Goal: Information Seeking & Learning: Learn about a topic

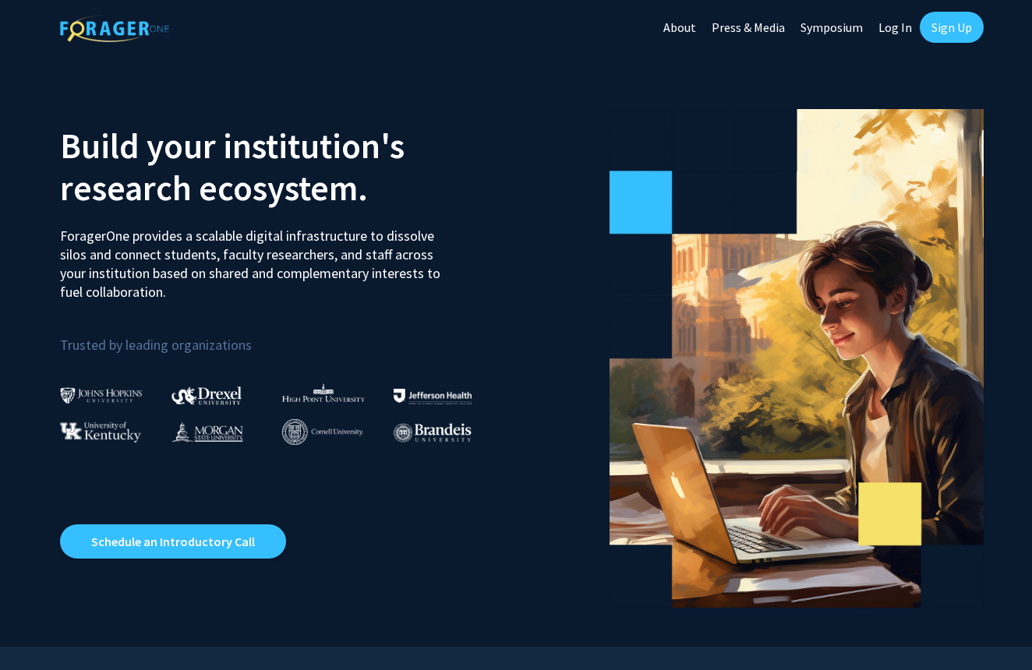
click at [897, 37] on link "Log In" at bounding box center [894, 27] width 49 height 55
select select
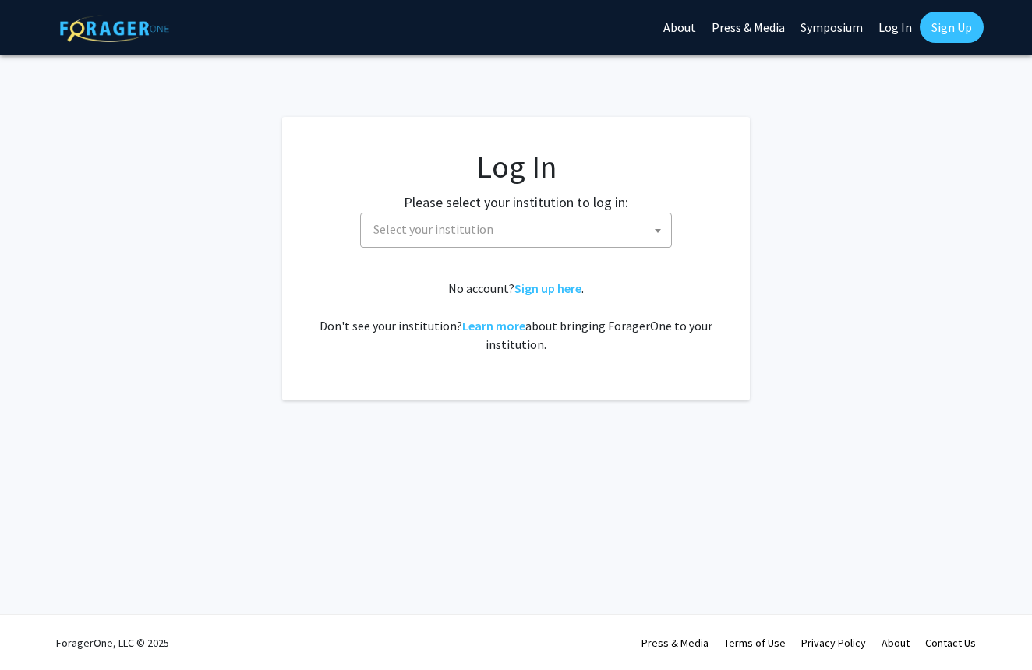
click at [593, 232] on span "Select your institution" at bounding box center [519, 229] width 304 height 32
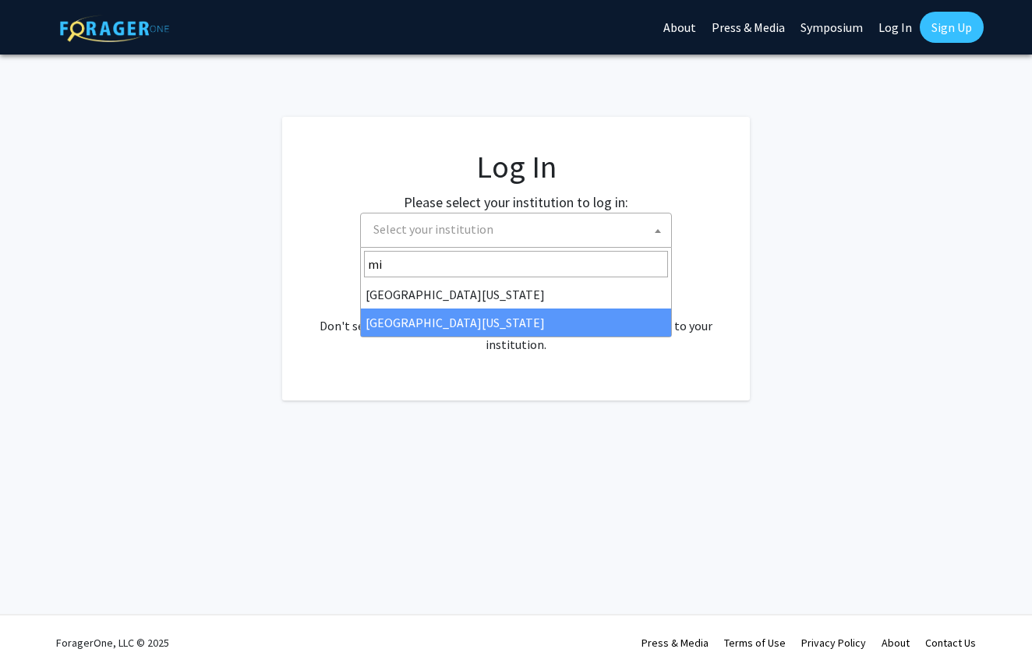
type input "mi"
select select "33"
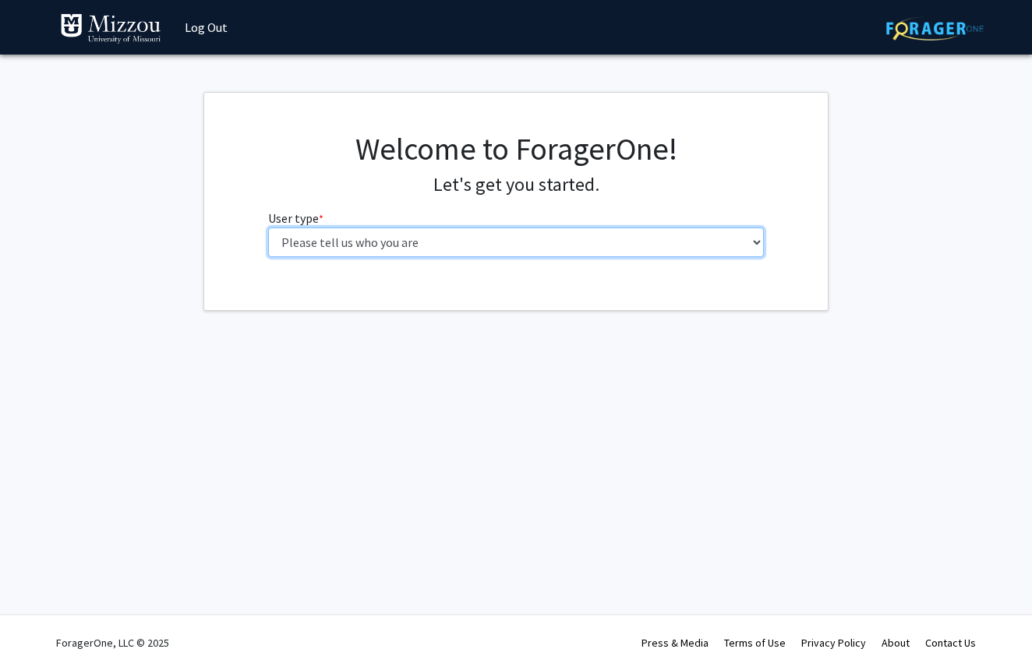
select select "1: undergrad"
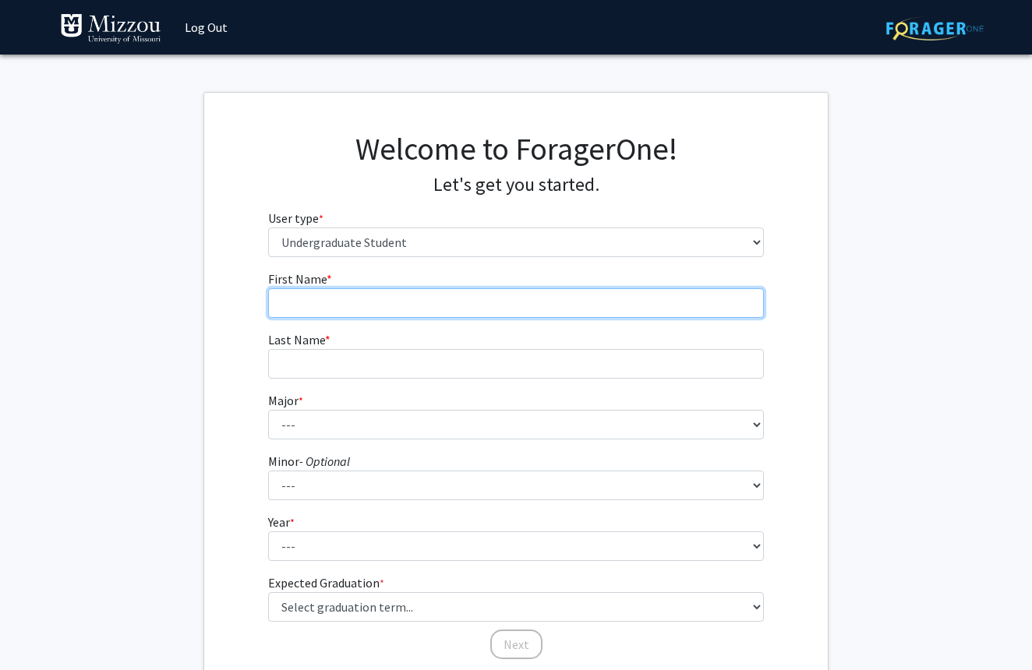
click at [485, 302] on input "First Name * required" at bounding box center [516, 303] width 496 height 30
type input "Aahana"
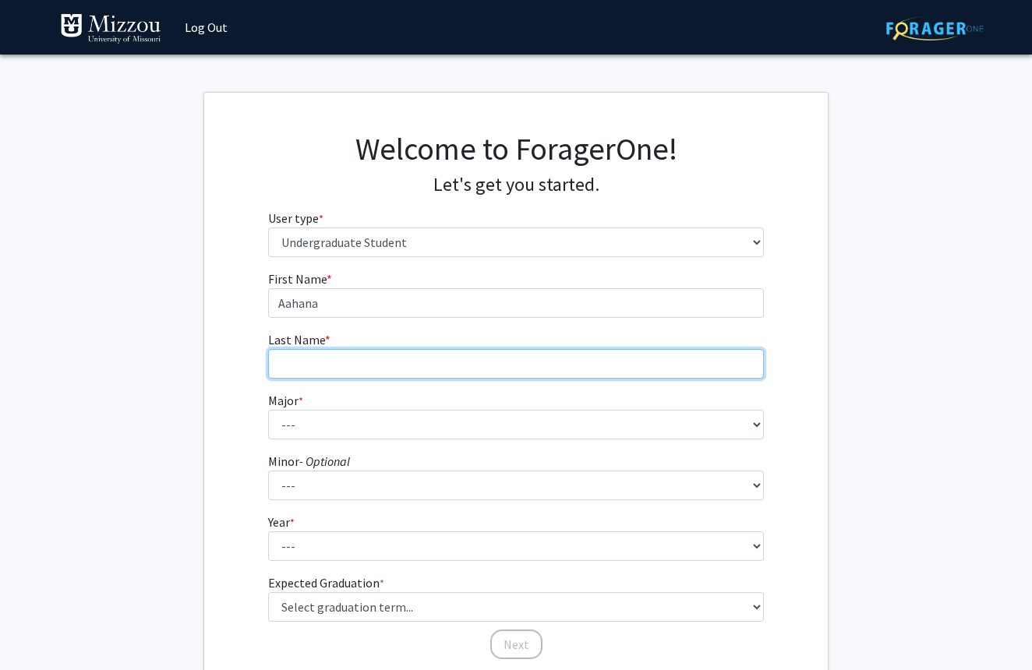
click at [484, 368] on input "Last Name * required" at bounding box center [516, 364] width 496 height 30
type input "Bharadwaj"
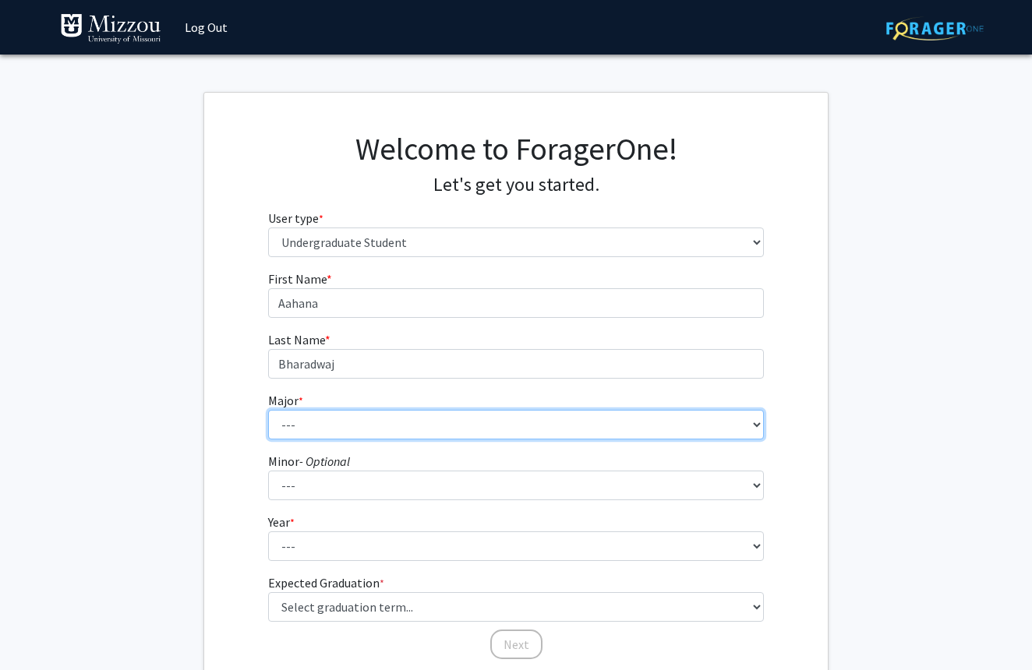
select select "33: 2531"
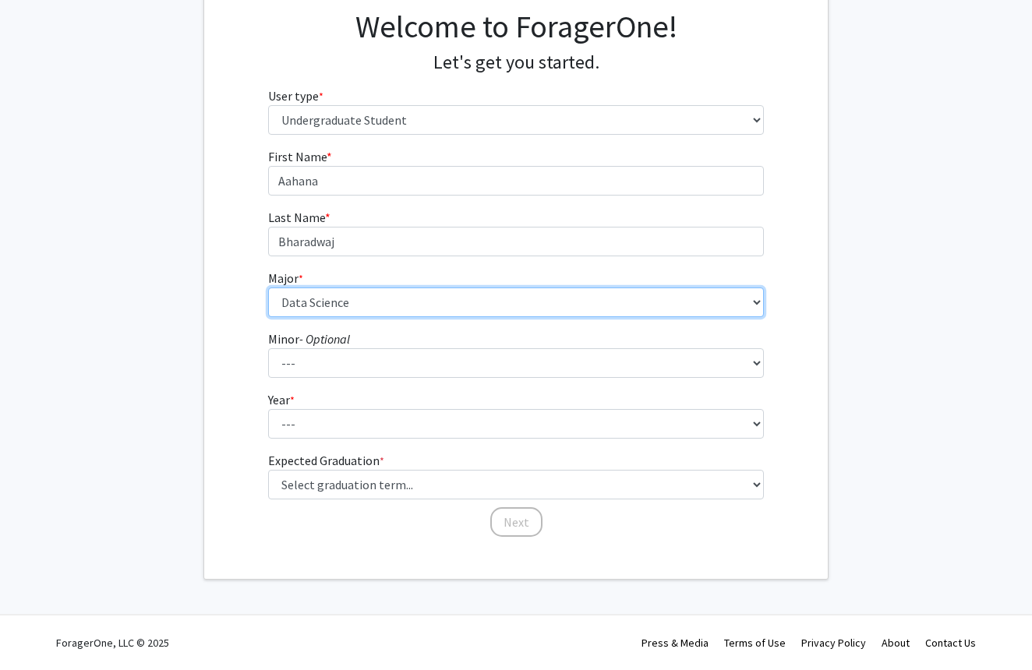
scroll to position [122, 0]
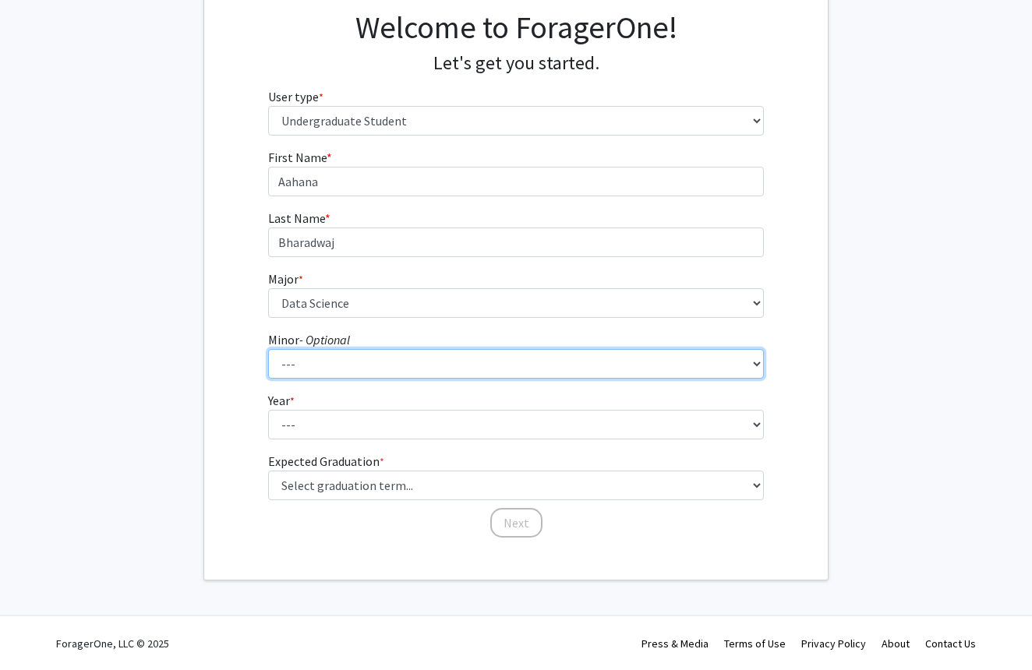
select select "64: 2020"
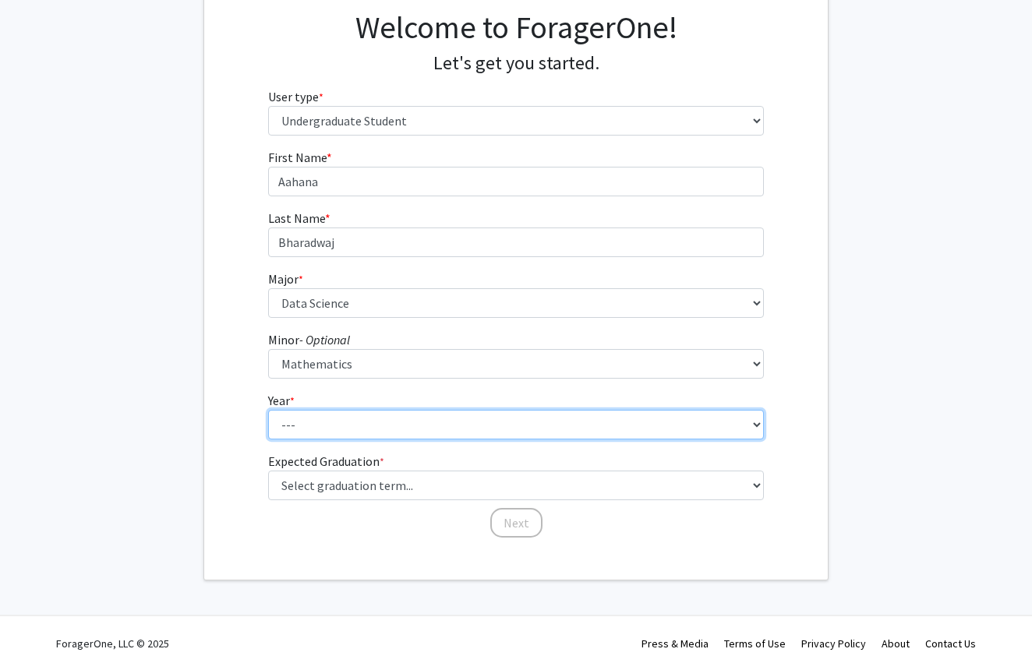
select select "3: junior"
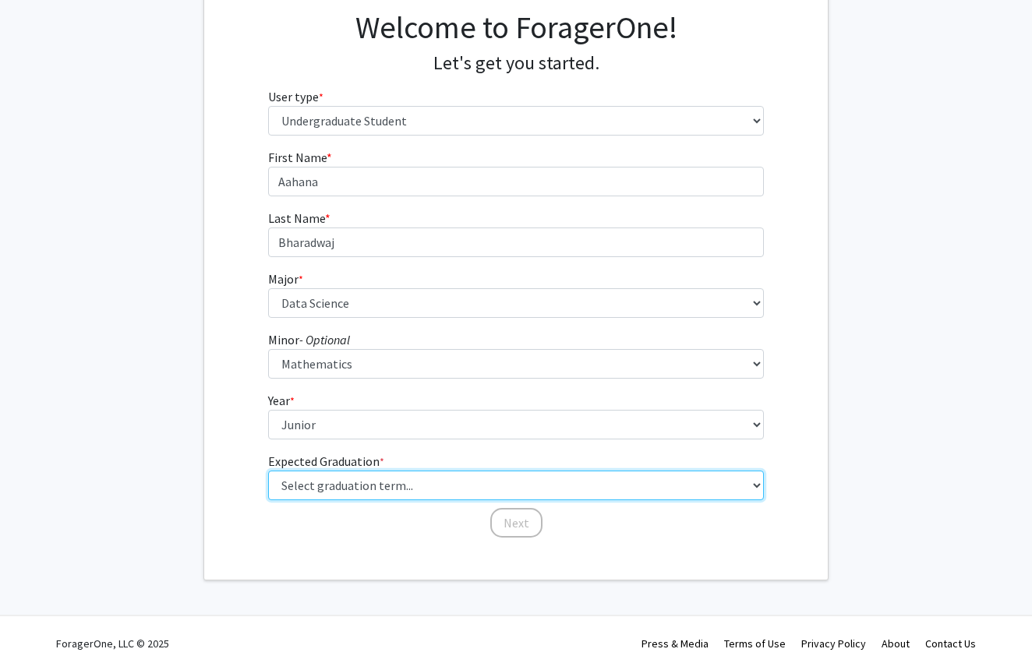
select select "9: spring_2027"
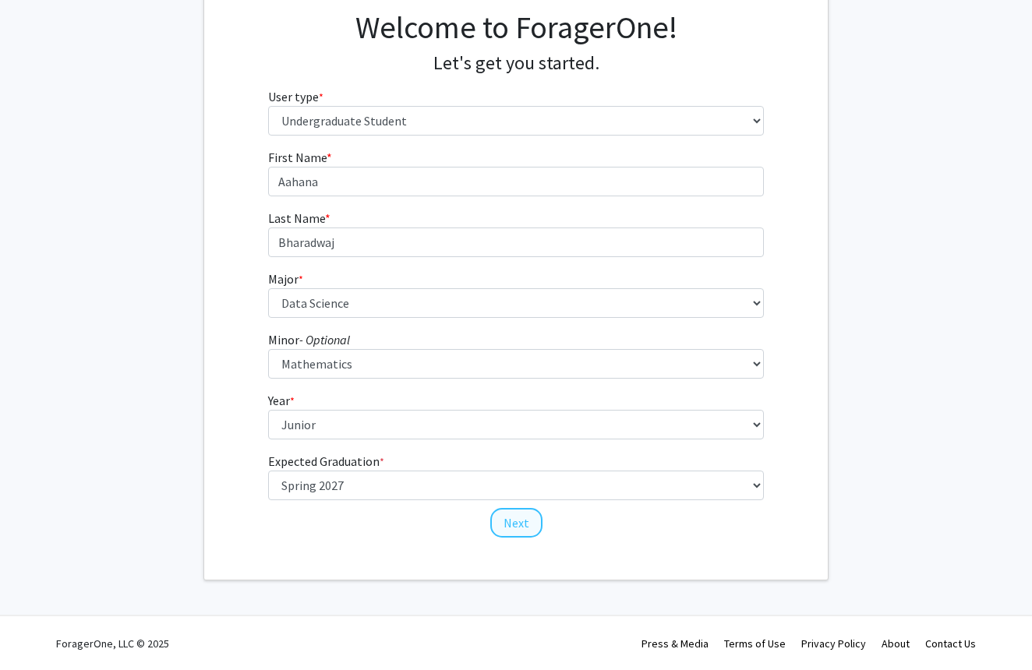
click at [516, 524] on button "Next" at bounding box center [516, 523] width 52 height 30
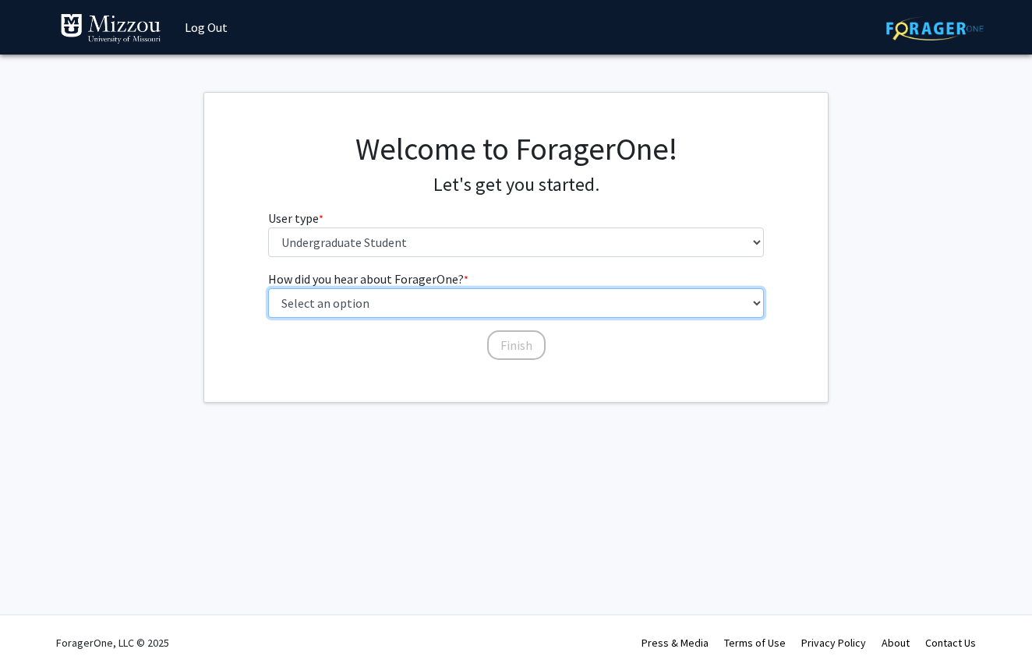
select select "1: peer_recommendation"
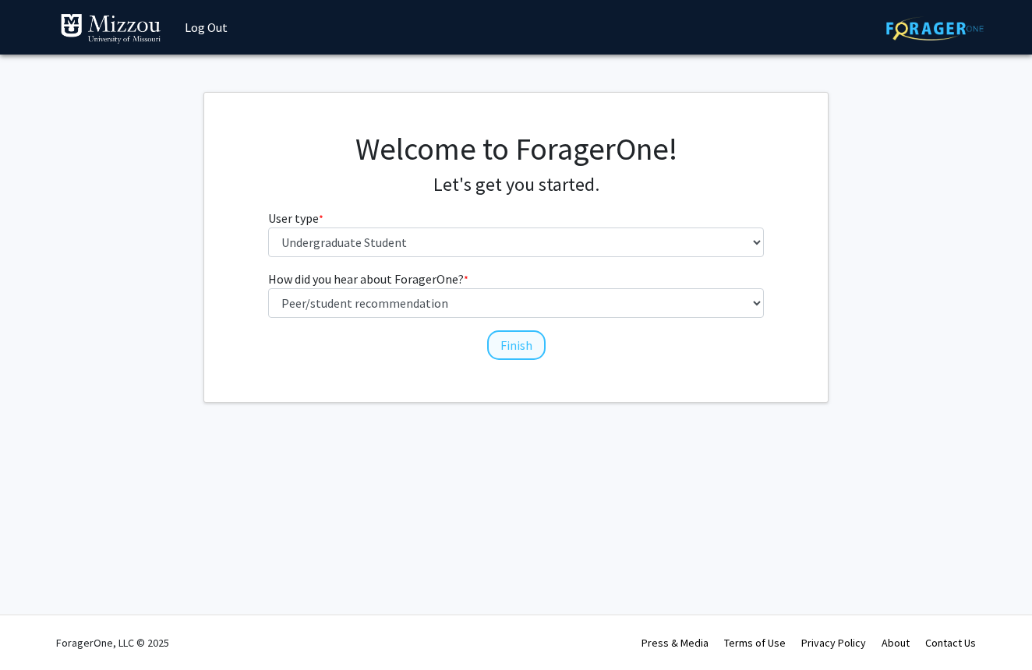
click at [518, 341] on button "Finish" at bounding box center [516, 345] width 58 height 30
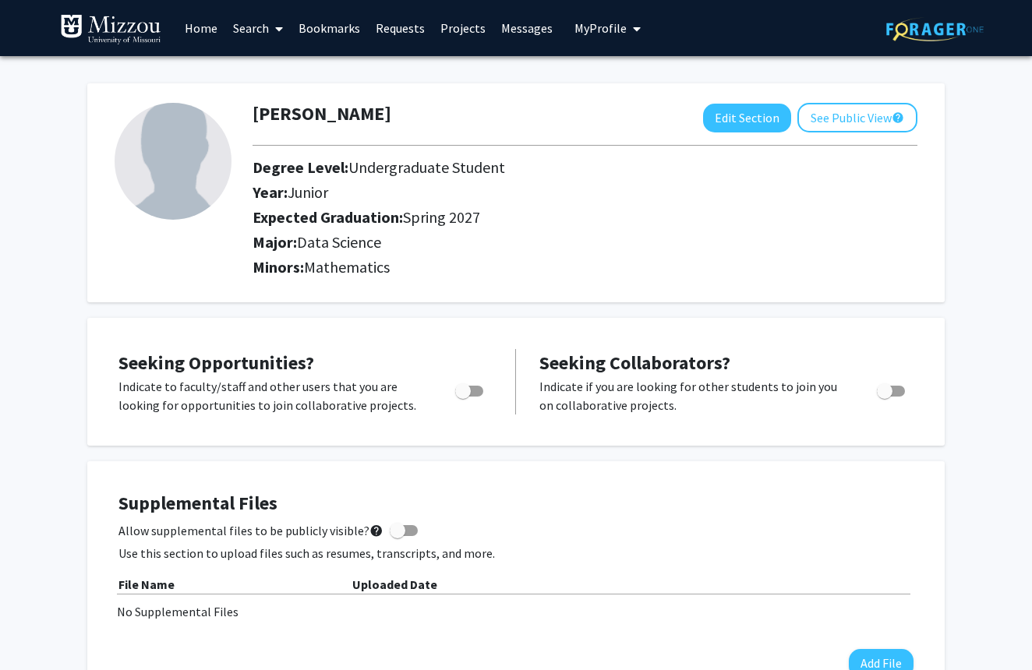
click at [206, 32] on link "Home" at bounding box center [201, 28] width 48 height 55
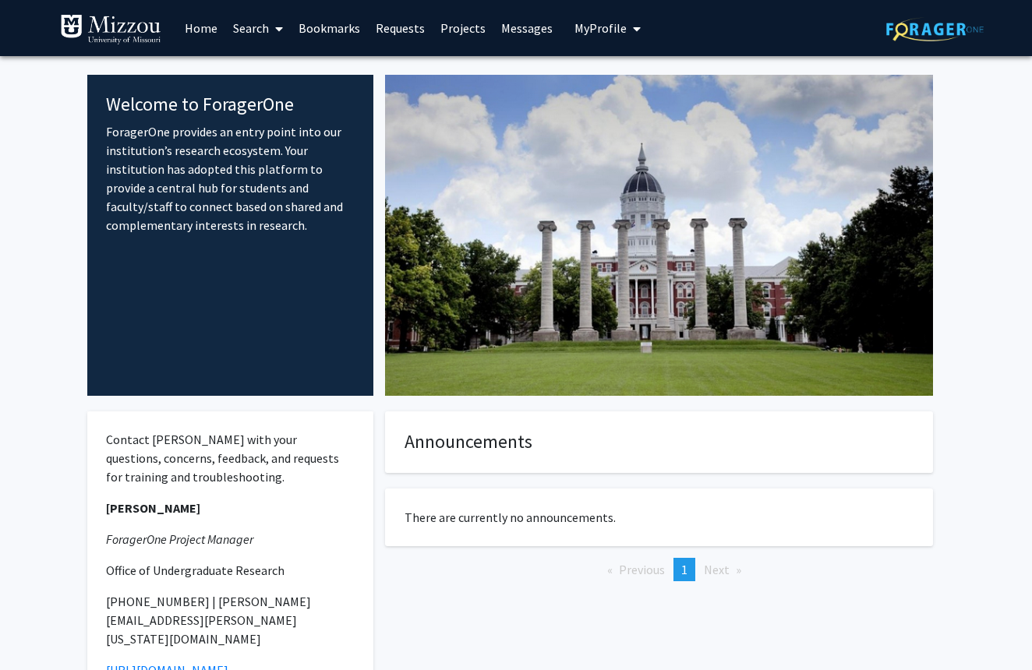
click at [256, 37] on link "Search" at bounding box center [257, 28] width 65 height 55
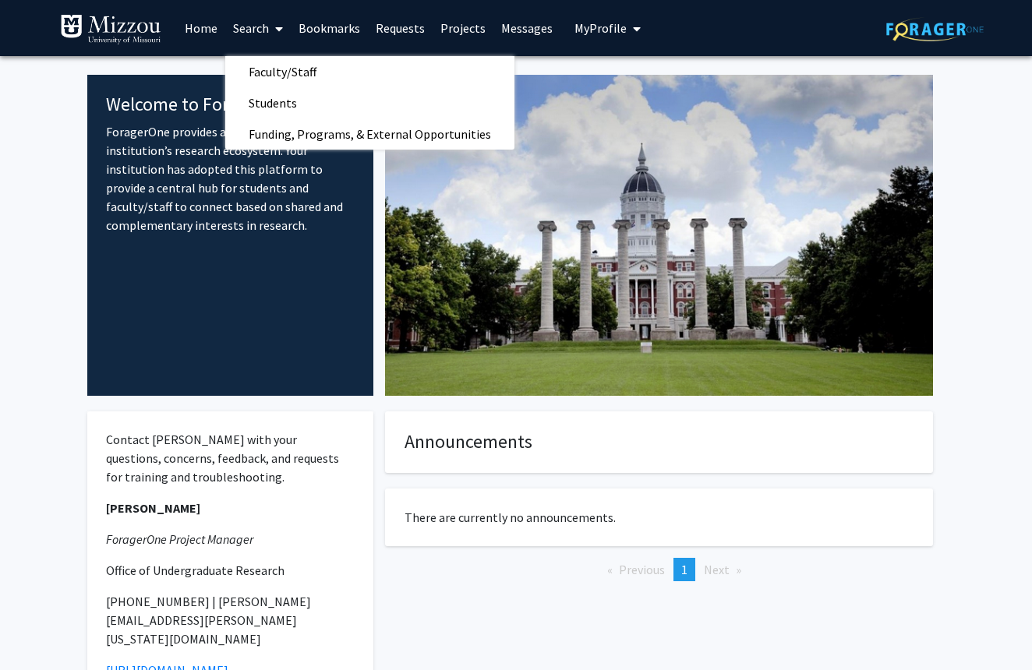
click at [601, 34] on span "My Profile" at bounding box center [600, 28] width 52 height 16
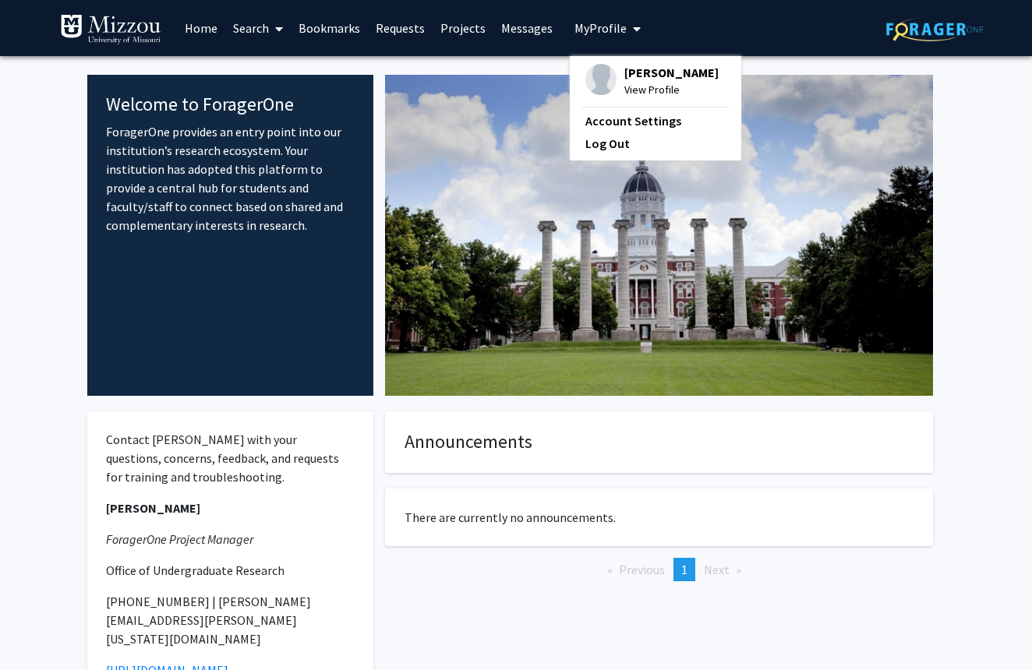
click at [244, 32] on link "Search" at bounding box center [257, 28] width 65 height 55
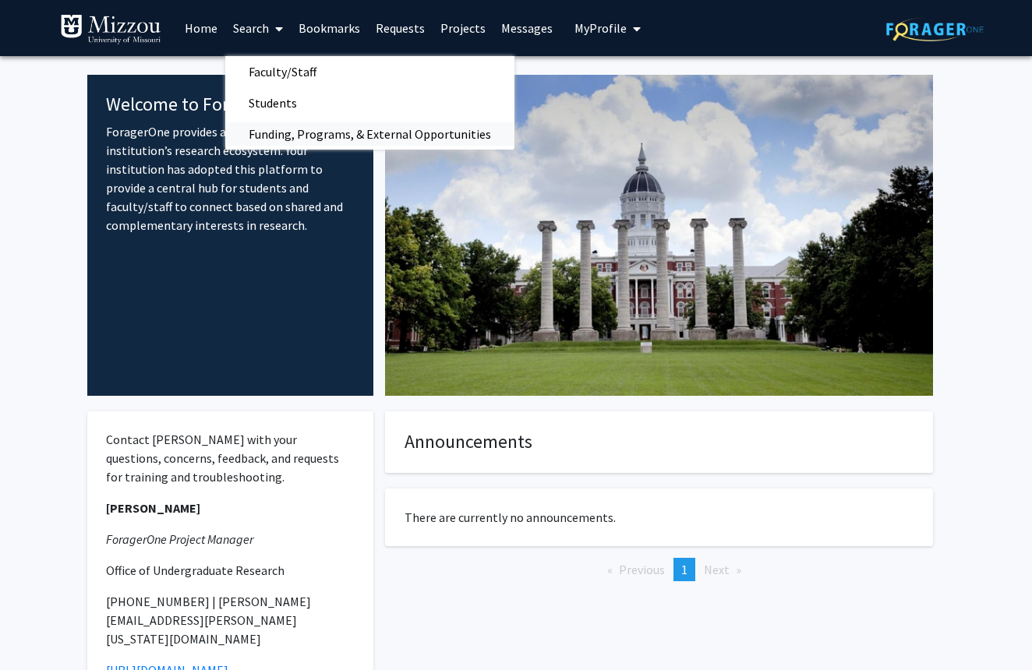
click at [299, 136] on span "Funding, Programs, & External Opportunities" at bounding box center [369, 133] width 289 height 31
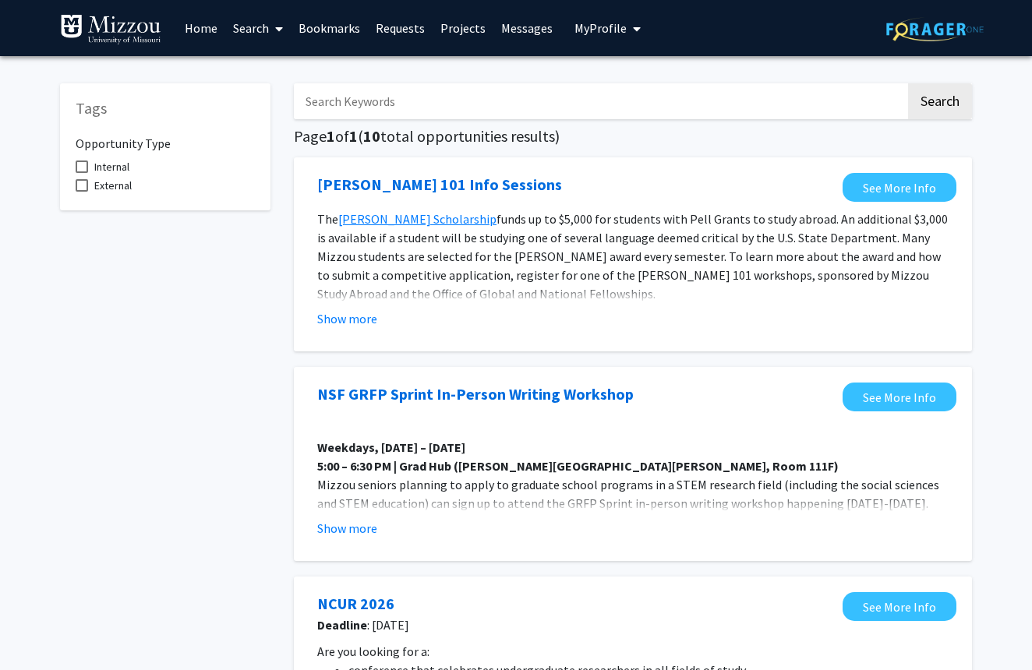
click at [400, 43] on link "Requests" at bounding box center [400, 28] width 65 height 55
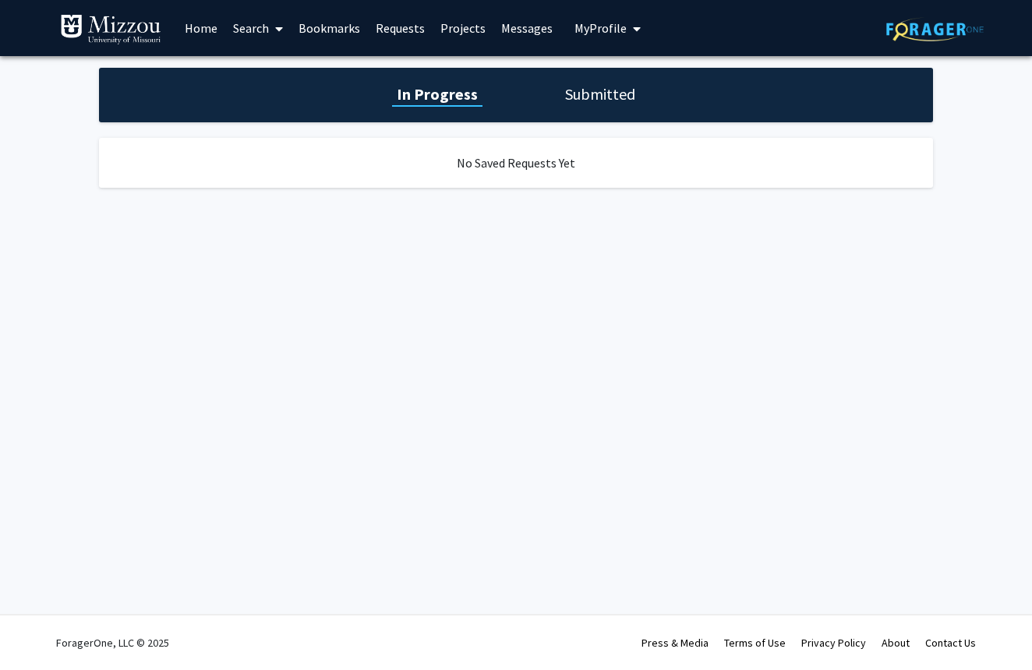
click at [460, 39] on link "Projects" at bounding box center [462, 28] width 61 height 55
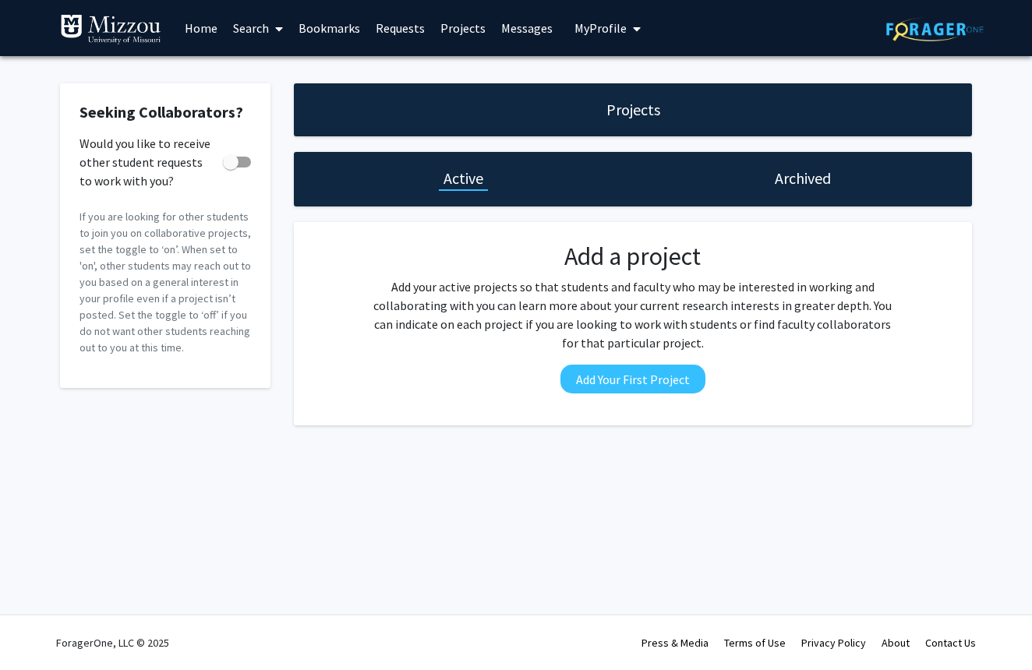
click at [529, 37] on link "Messages" at bounding box center [526, 28] width 67 height 55
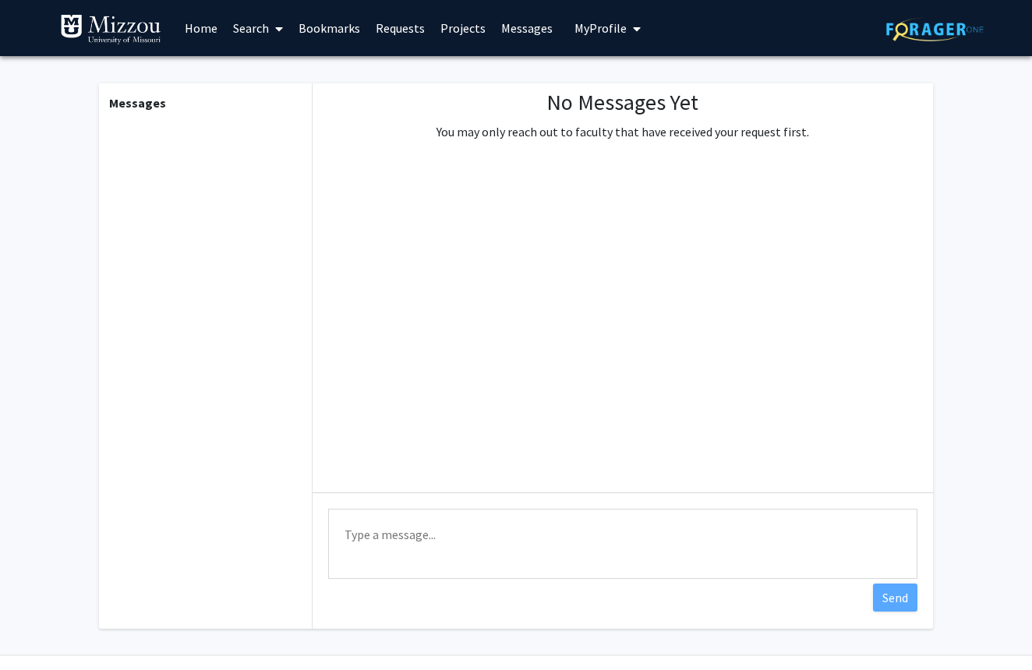
click at [615, 33] on span "My Profile" at bounding box center [600, 28] width 52 height 16
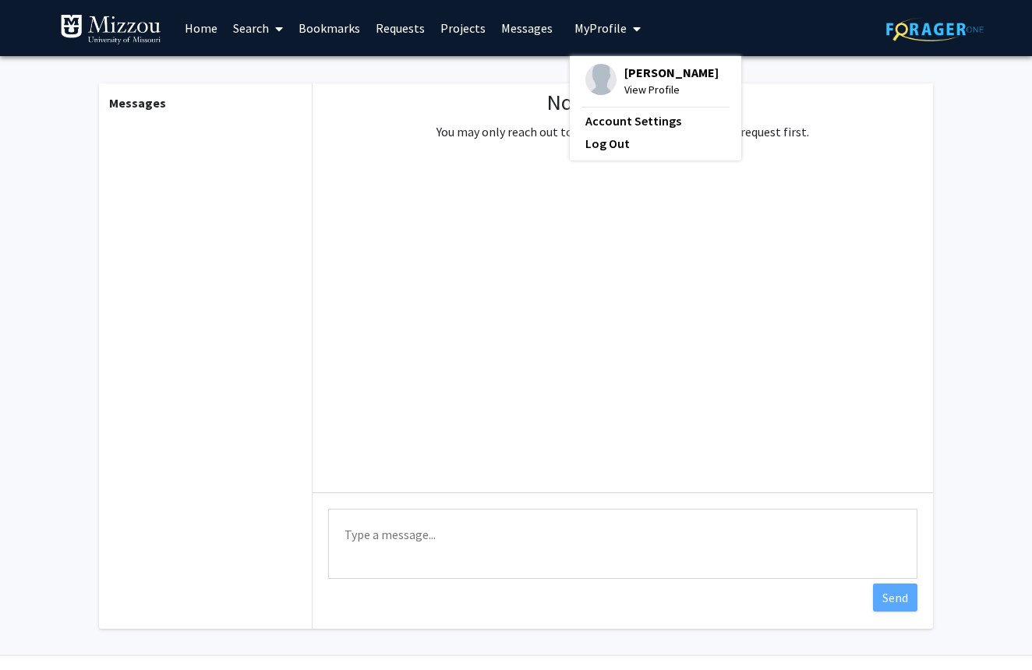
click at [247, 37] on link "Search" at bounding box center [257, 28] width 65 height 55
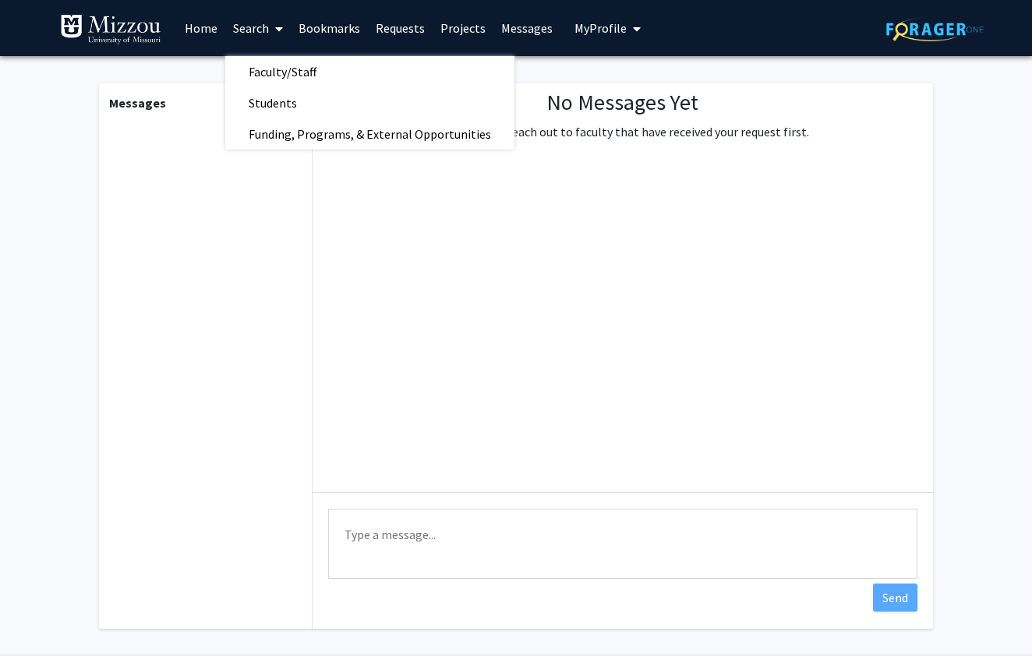
click at [205, 42] on link "Home" at bounding box center [201, 28] width 48 height 55
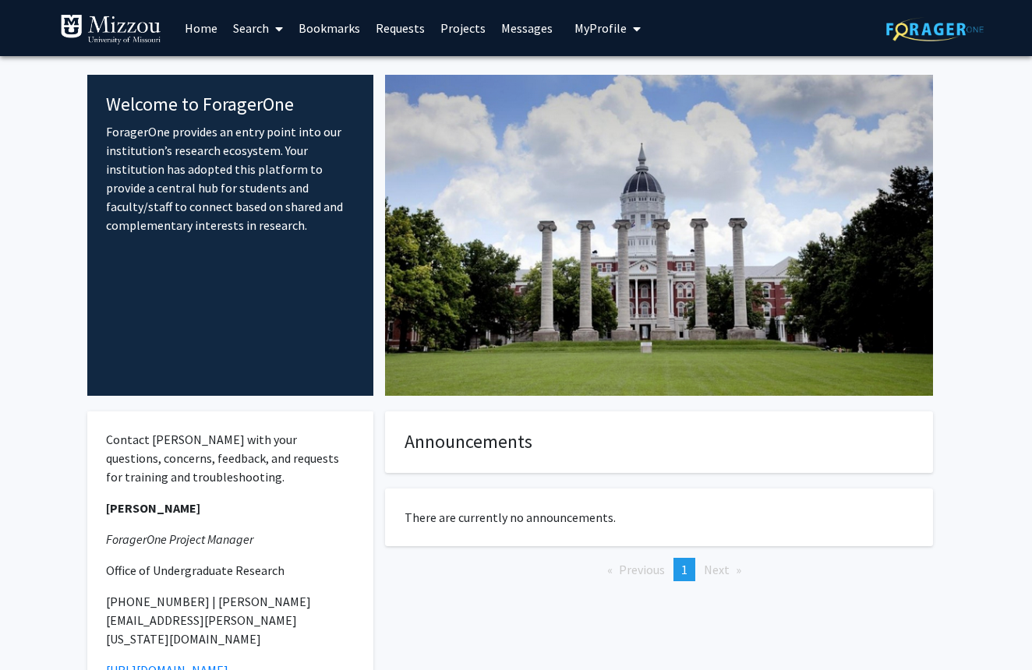
click at [206, 27] on link "Home" at bounding box center [201, 28] width 48 height 55
click at [256, 39] on link "Search" at bounding box center [257, 28] width 65 height 55
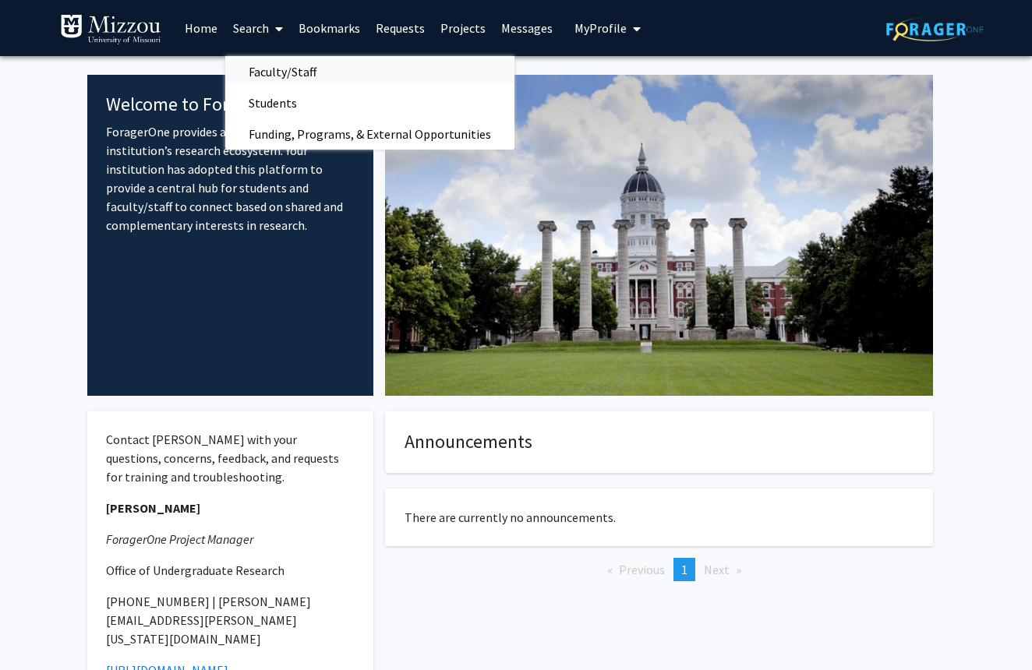
click at [266, 78] on span "Faculty/Staff" at bounding box center [282, 71] width 115 height 31
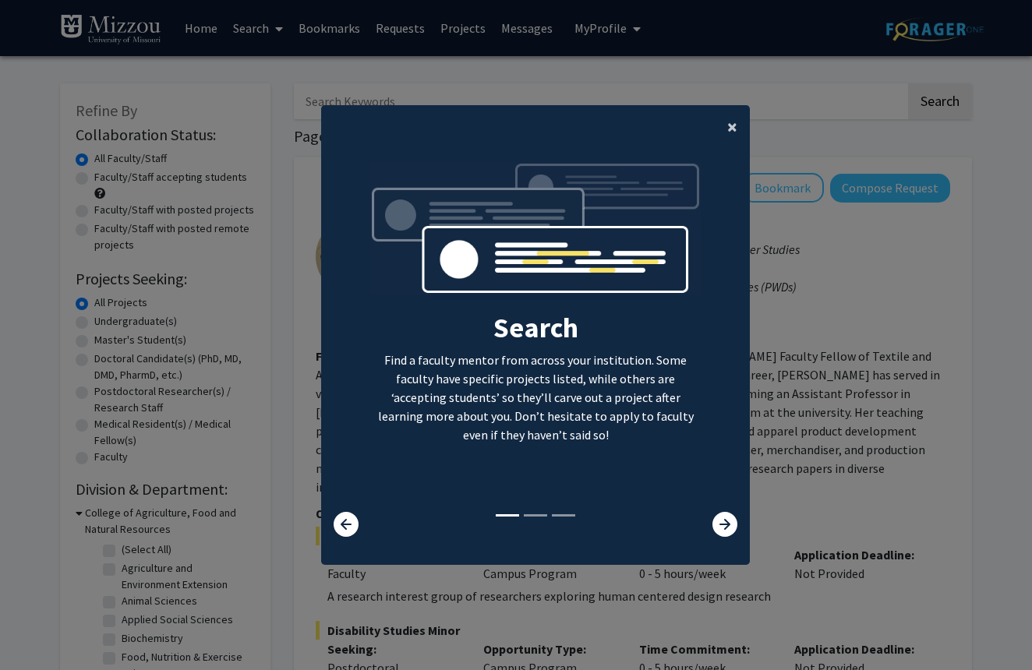
click at [725, 119] on button "×" at bounding box center [731, 127] width 35 height 44
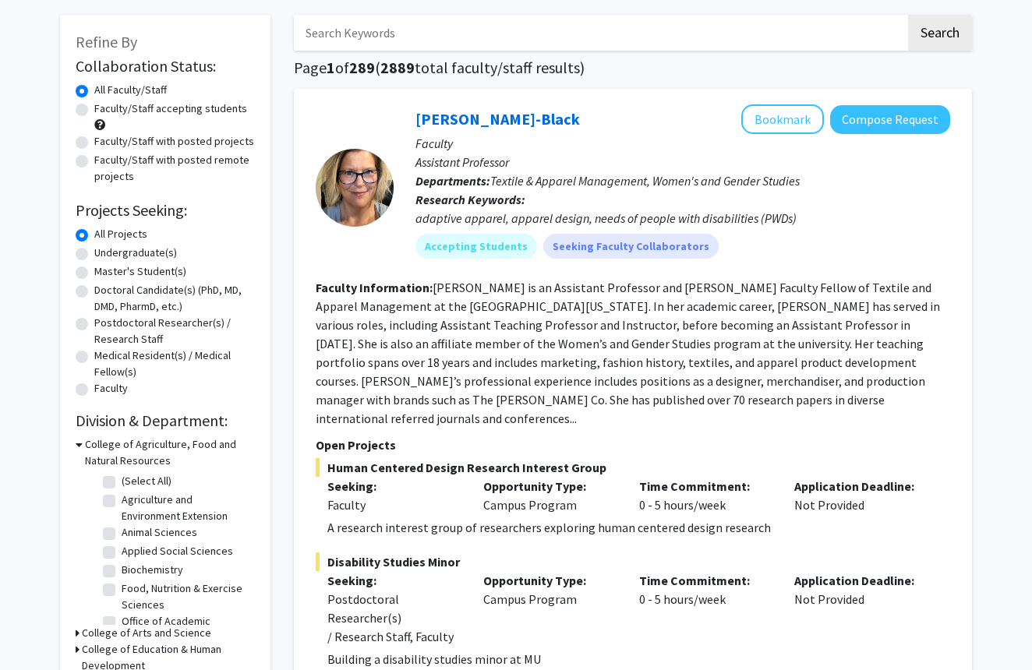
scroll to position [68, 0]
click at [94, 115] on label "Faculty/Staff accepting students" at bounding box center [170, 109] width 153 height 16
click at [94, 111] on input "Faculty/Staff accepting students" at bounding box center [99, 106] width 10 height 10
radio input "true"
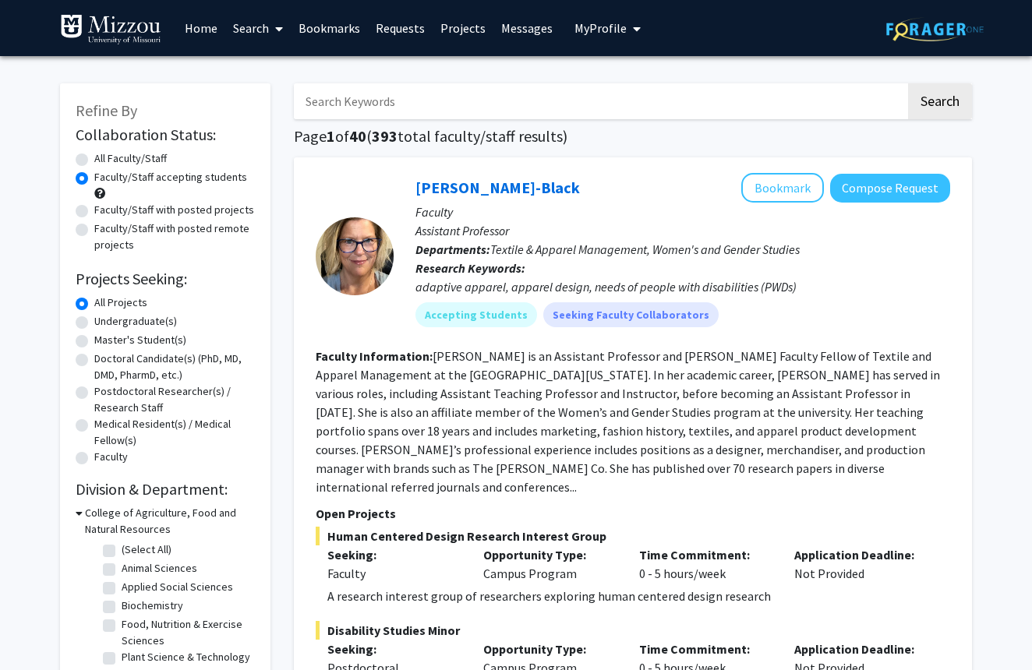
click at [94, 327] on label "Undergraduate(s)" at bounding box center [135, 321] width 83 height 16
click at [94, 323] on input "Undergraduate(s)" at bounding box center [99, 318] width 10 height 10
radio input "true"
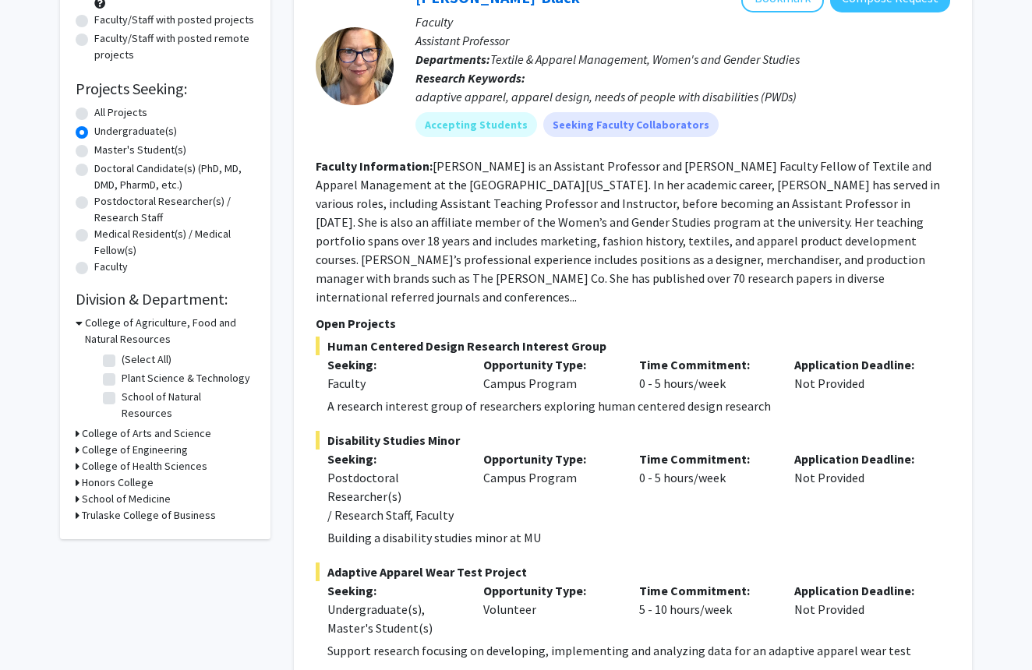
scroll to position [189, 0]
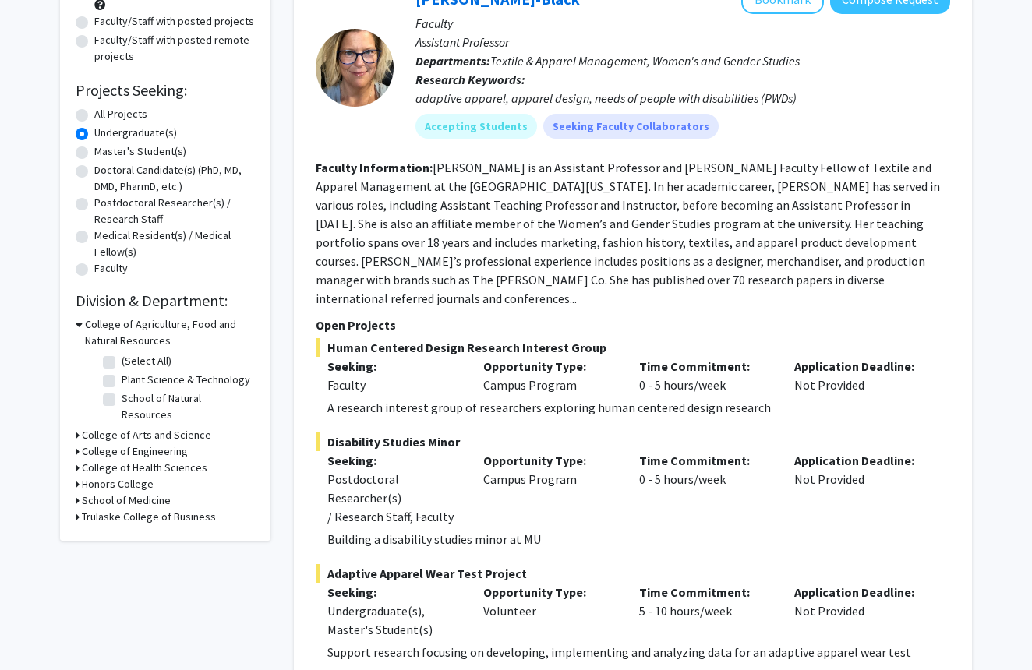
click at [77, 427] on icon at bounding box center [78, 435] width 4 height 16
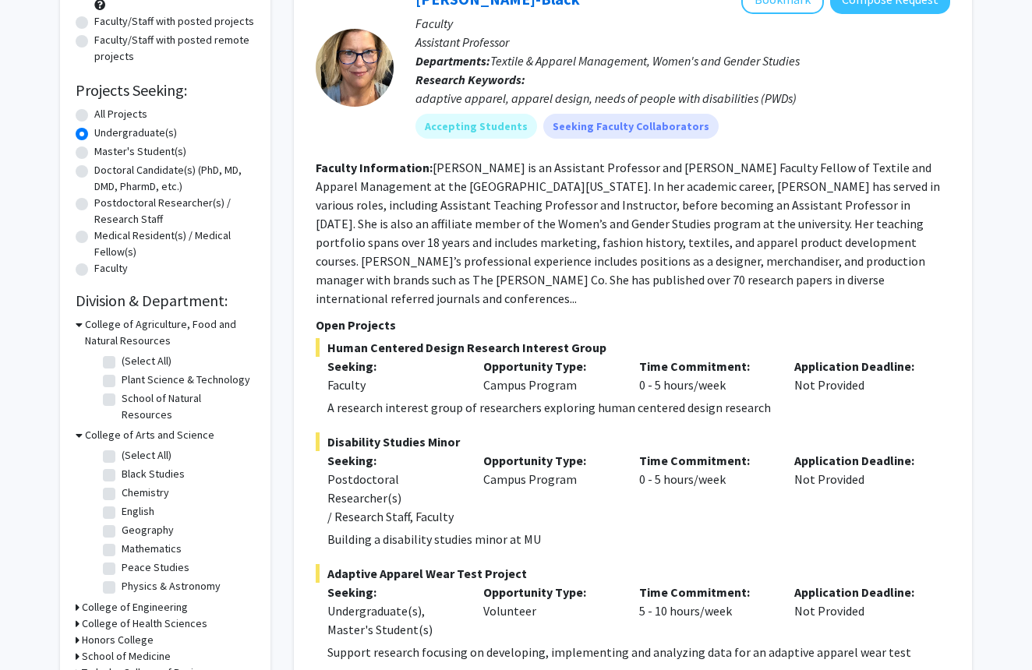
click at [76, 427] on icon at bounding box center [79, 435] width 7 height 16
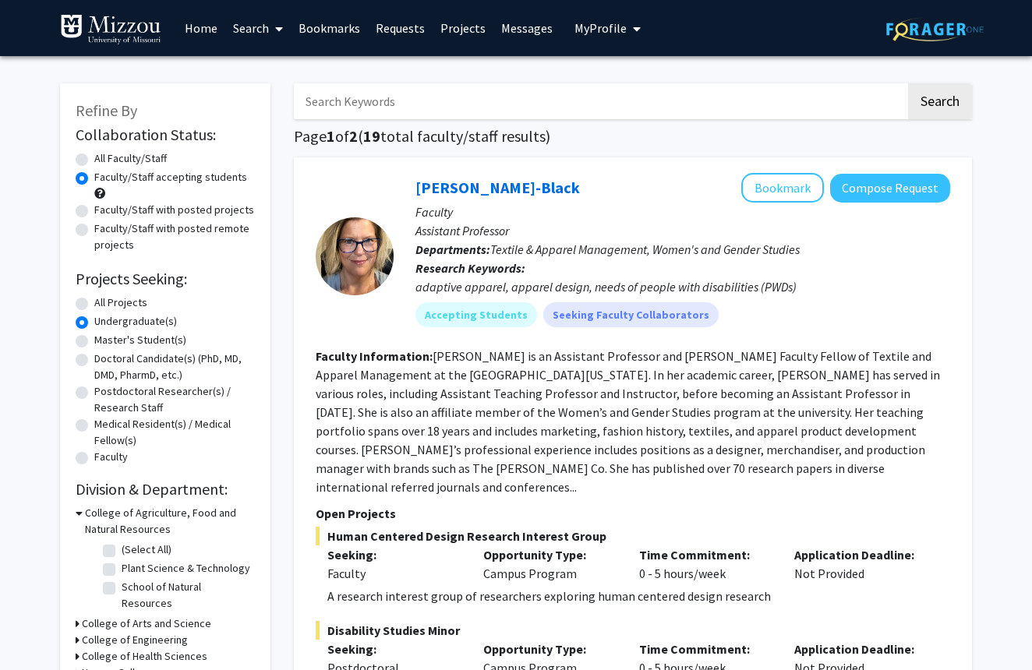
scroll to position [0, 0]
click at [581, 94] on input "Search Keywords" at bounding box center [600, 101] width 612 height 36
type input "stat"
click at [942, 108] on button "Search" at bounding box center [940, 101] width 64 height 36
radio input "true"
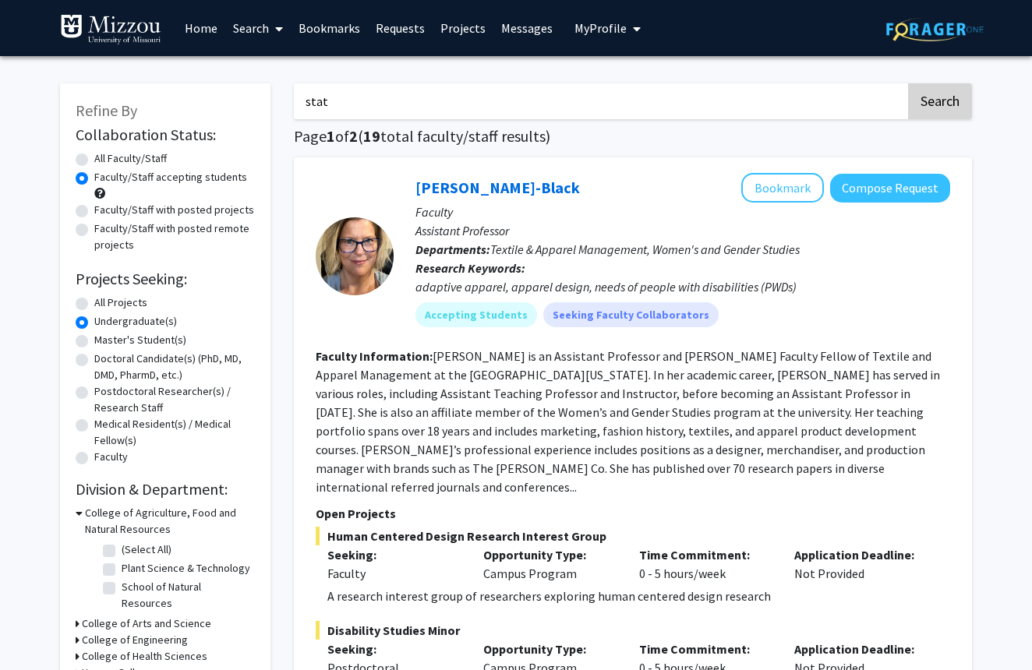
radio input "true"
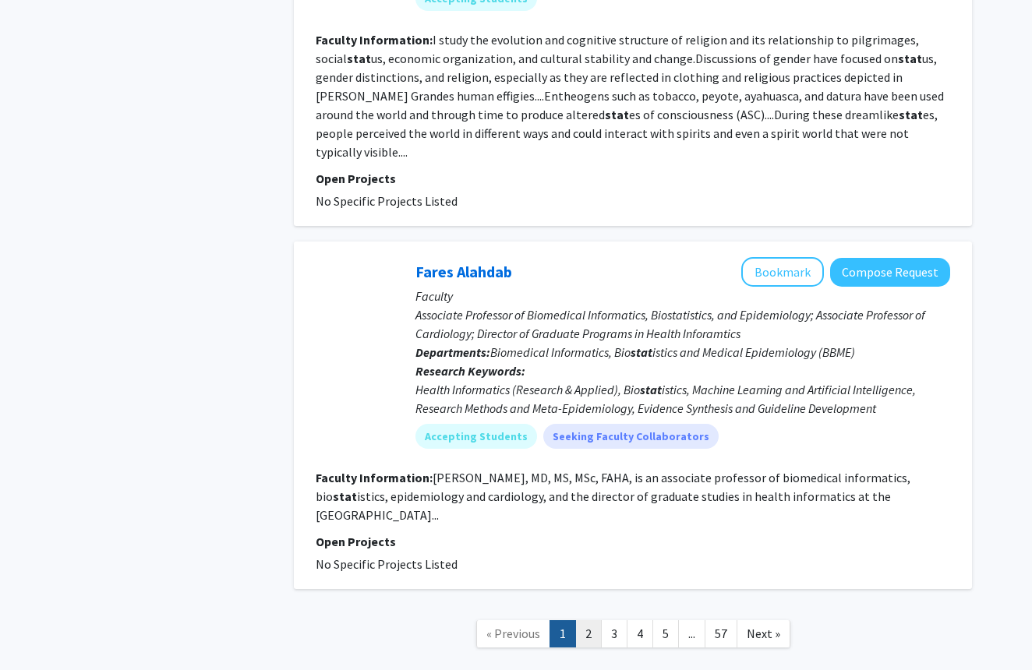
scroll to position [2773, 0]
click at [586, 621] on link "2" at bounding box center [588, 634] width 26 height 27
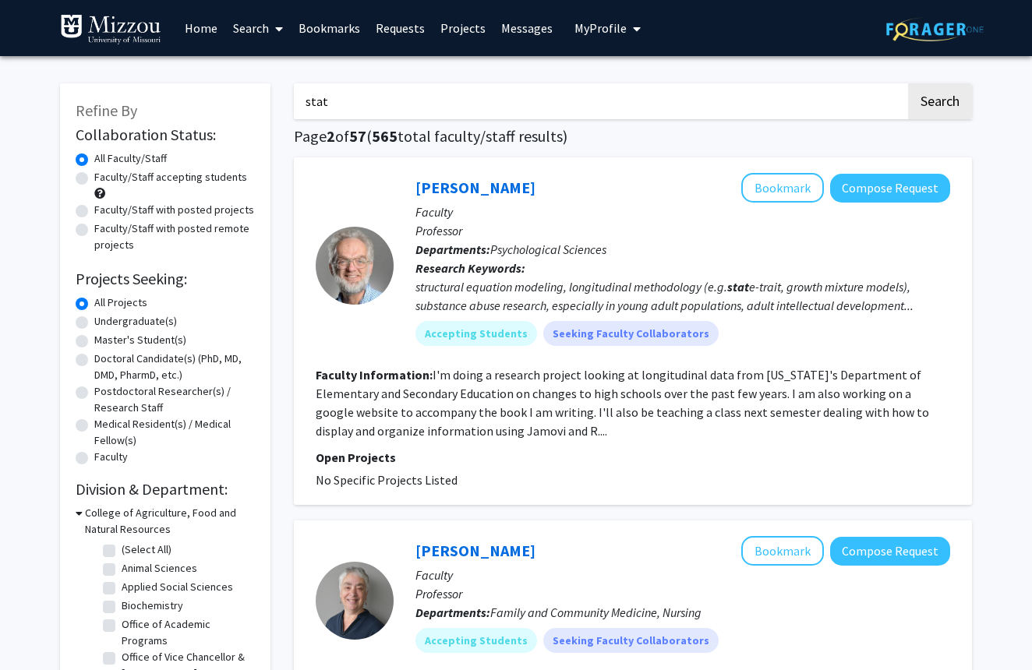
click at [345, 104] on input "stat" at bounding box center [600, 101] width 612 height 36
click at [939, 104] on button "Search" at bounding box center [940, 101] width 64 height 36
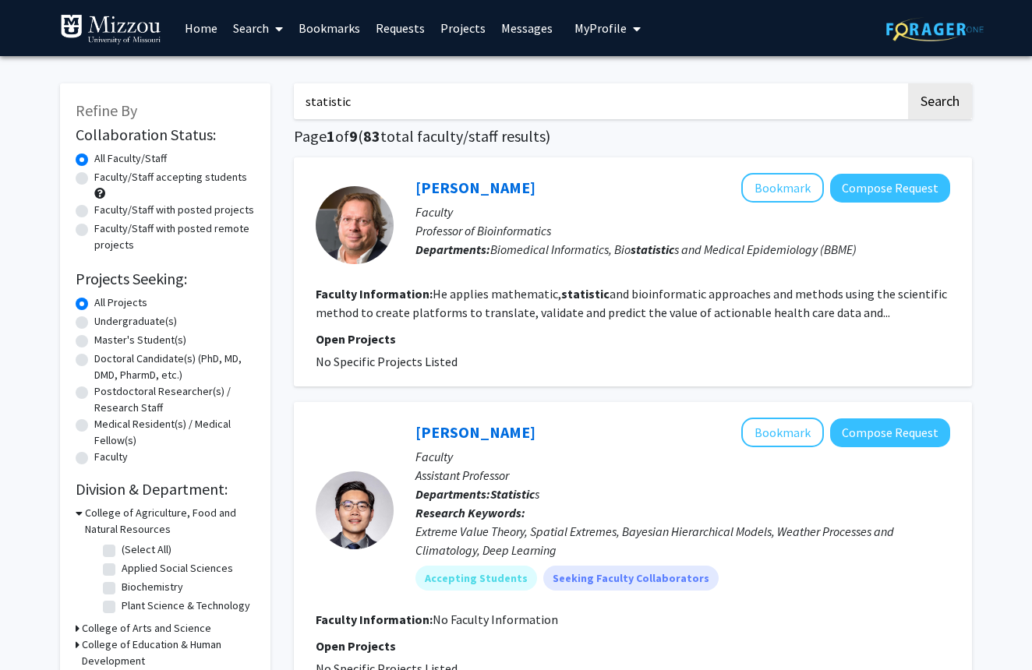
drag, startPoint x: 347, startPoint y: 111, endPoint x: 281, endPoint y: 106, distance: 66.5
click at [923, 112] on button "Search" at bounding box center [940, 101] width 64 height 36
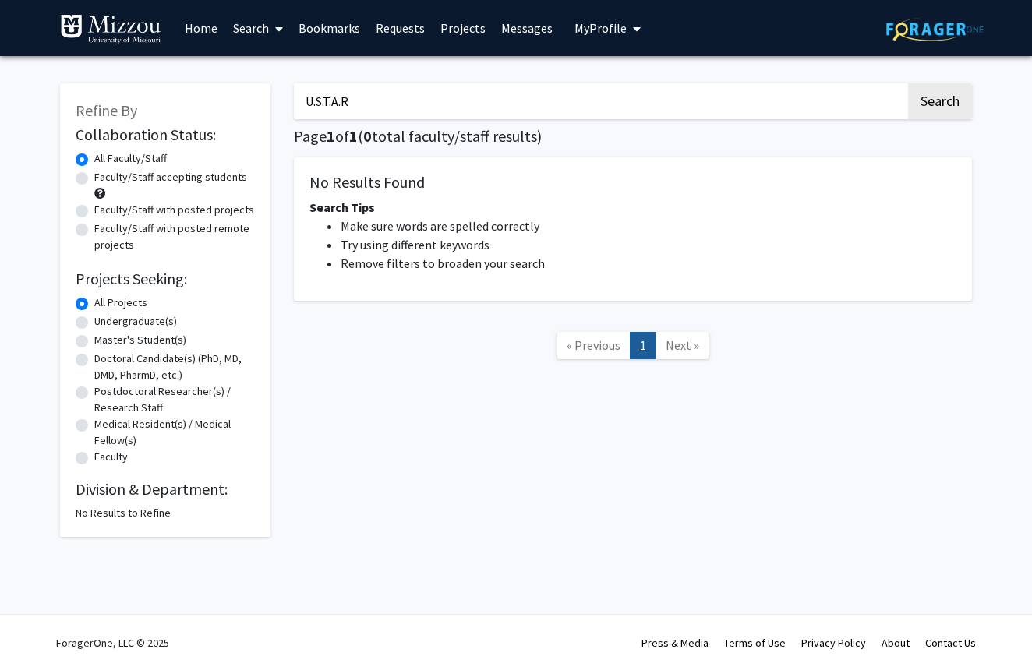
drag, startPoint x: 368, startPoint y: 101, endPoint x: 254, endPoint y: 105, distance: 113.9
click at [254, 105] on div "Refine By Collaboration Status: Collaboration Status All Faculty/Staff Collabor…" at bounding box center [515, 302] width 935 height 469
click at [939, 104] on button "Search" at bounding box center [940, 101] width 64 height 36
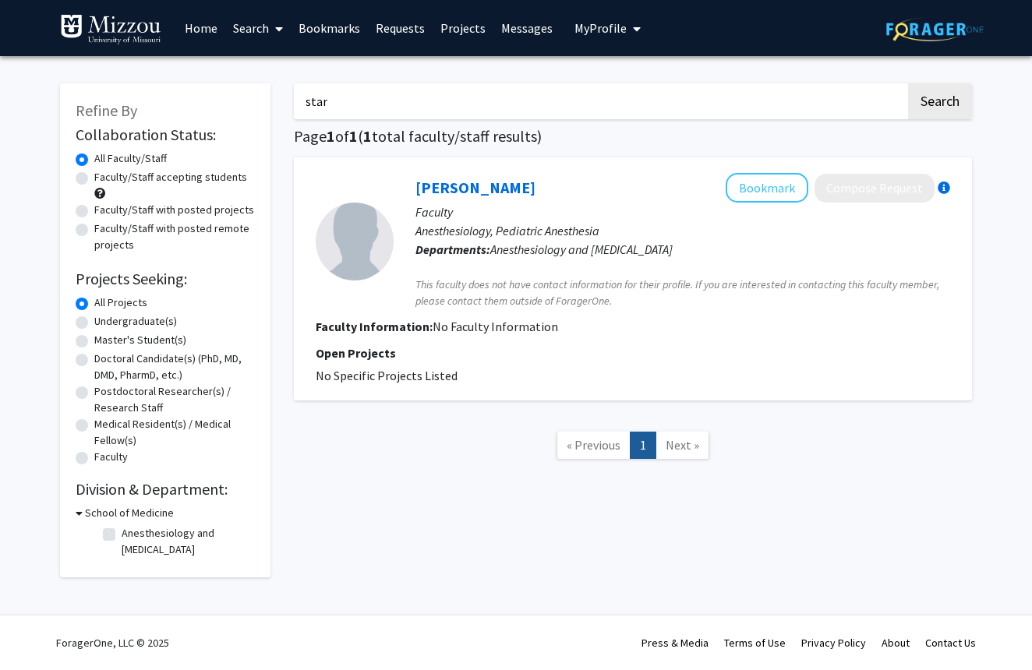
type input "star"
click at [94, 181] on label "Faculty/Staff accepting students" at bounding box center [170, 177] width 153 height 16
click at [94, 179] on input "Faculty/Staff accepting students" at bounding box center [99, 174] width 10 height 10
radio input "true"
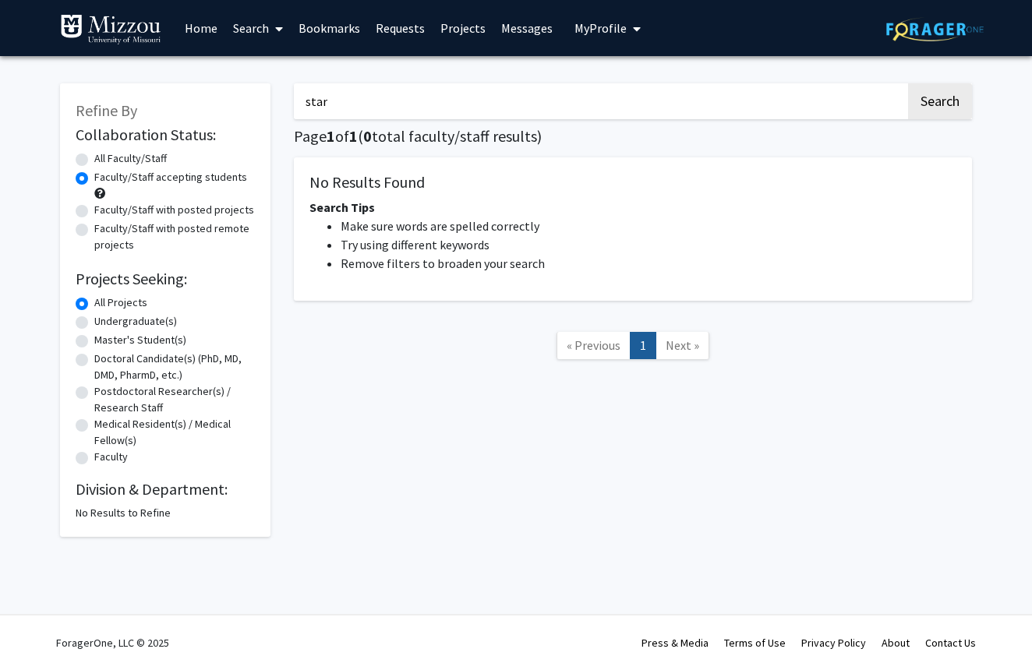
click at [787, 116] on input "star" at bounding box center [600, 101] width 612 height 36
click at [930, 115] on button "Search" at bounding box center [940, 101] width 64 height 36
radio input "true"
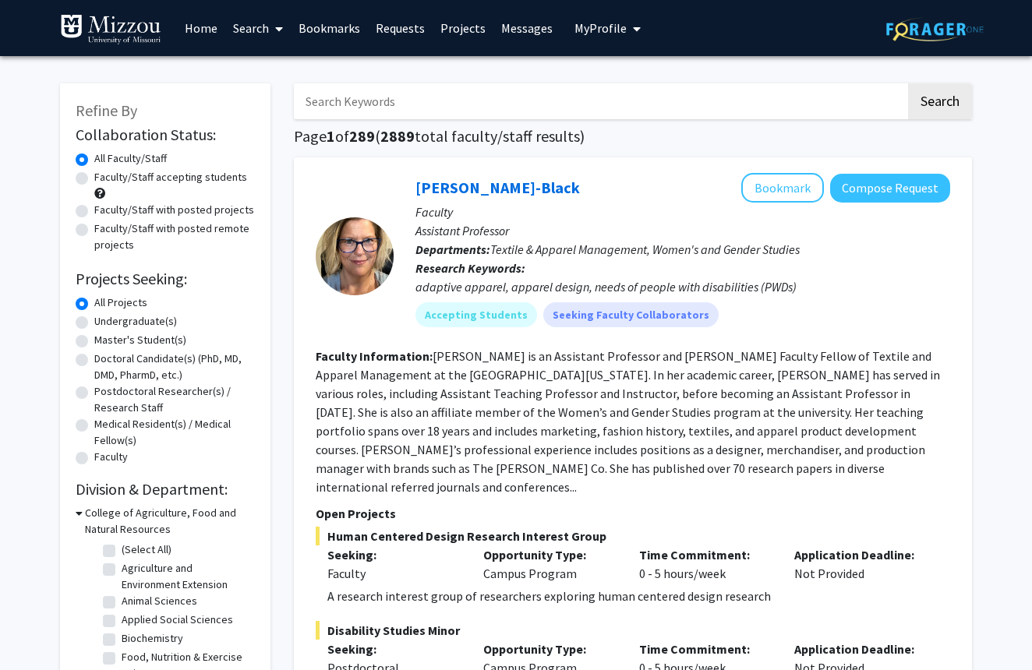
click at [94, 178] on label "Faculty/Staff accepting students" at bounding box center [170, 177] width 153 height 16
click at [94, 178] on input "Faculty/Staff accepting students" at bounding box center [99, 174] width 10 height 10
radio input "true"
click at [94, 330] on label "Undergraduate(s)" at bounding box center [135, 321] width 83 height 16
click at [94, 323] on input "Undergraduate(s)" at bounding box center [99, 318] width 10 height 10
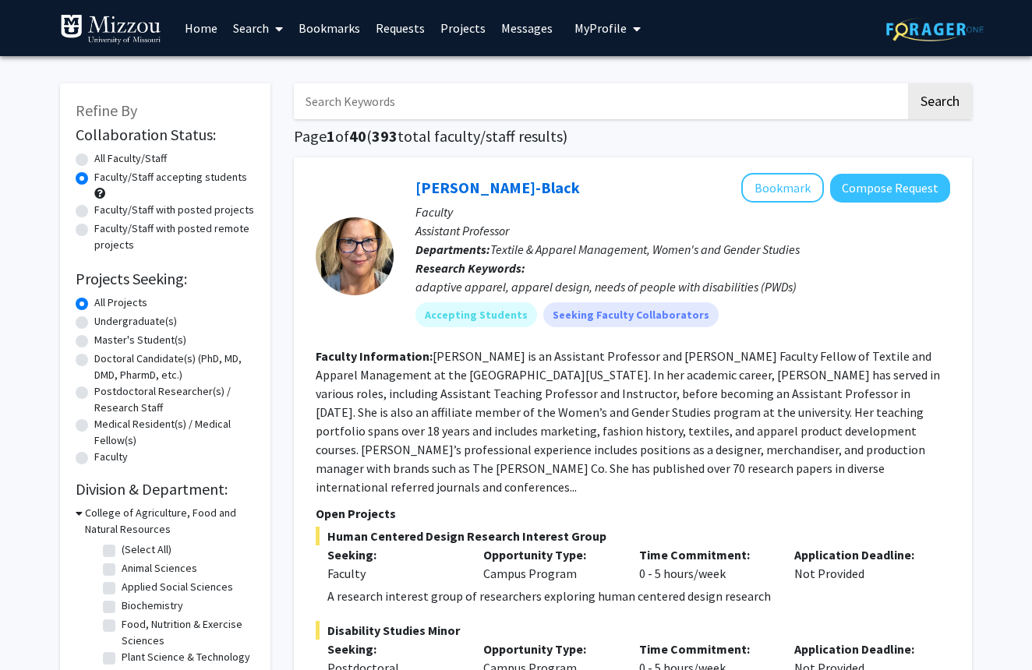
radio input "true"
click at [400, 102] on input "Search Keywords" at bounding box center [600, 101] width 612 height 36
type input "statistic"
click at [939, 104] on button "Search" at bounding box center [940, 101] width 64 height 36
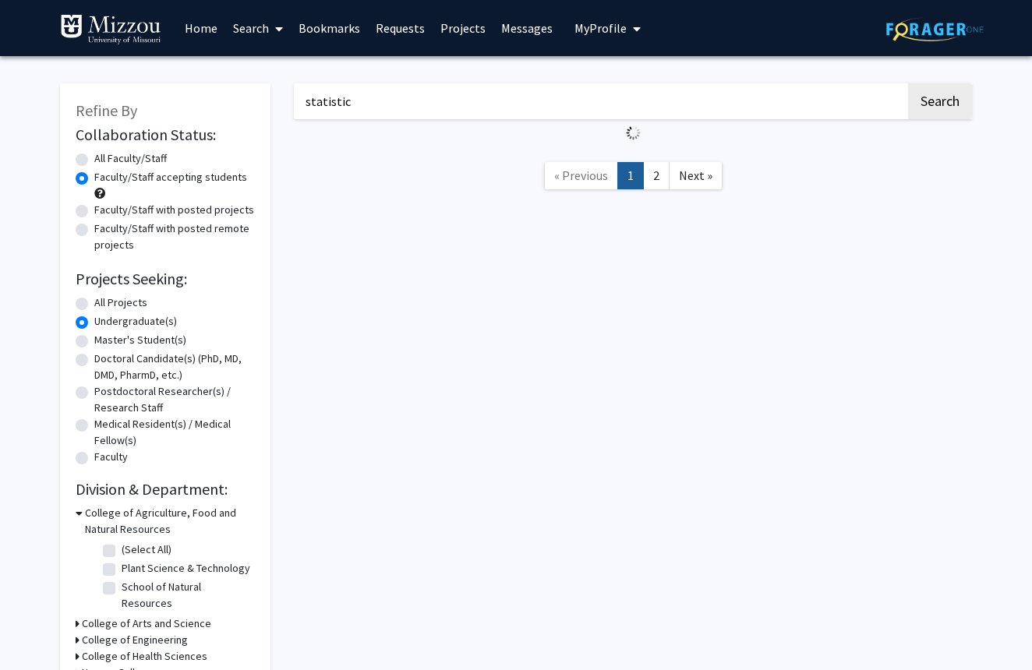
radio input "true"
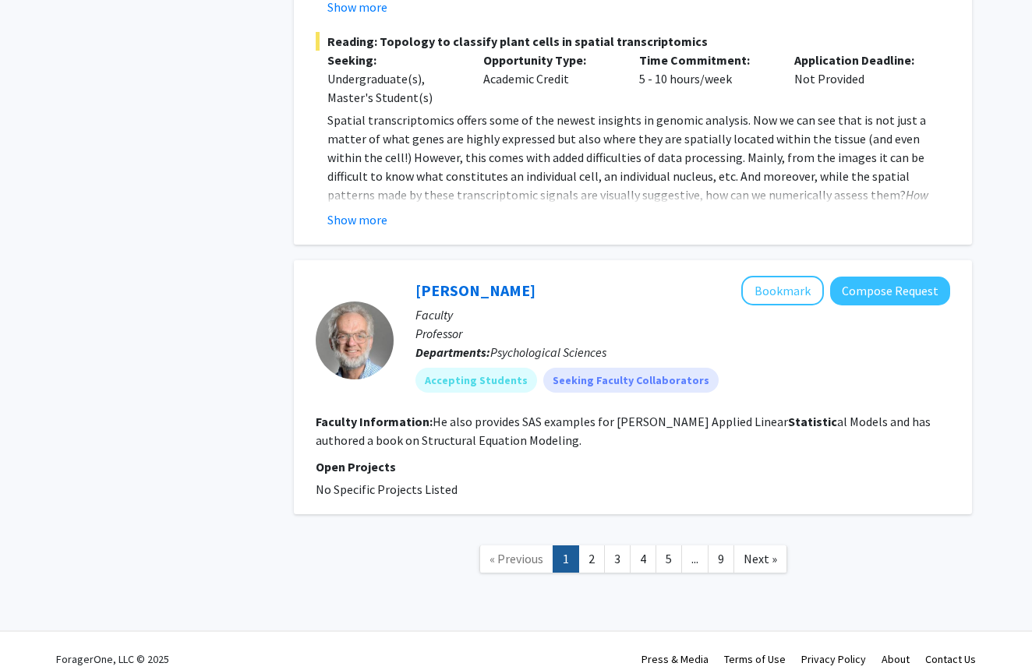
scroll to position [2951, 0]
click at [593, 546] on link "2" at bounding box center [591, 559] width 26 height 27
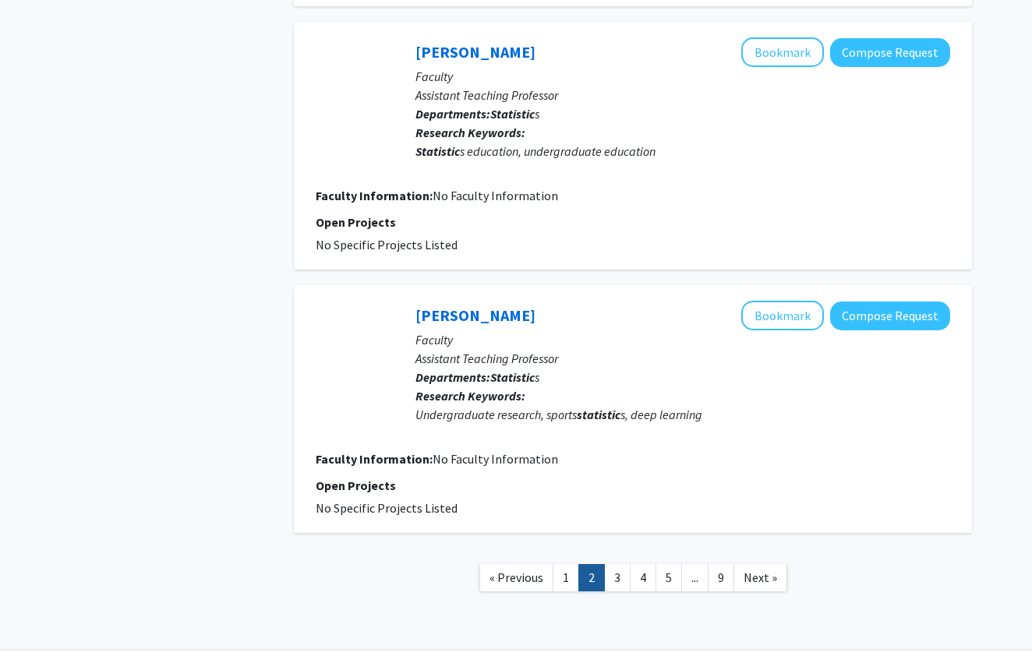
scroll to position [2391, 0]
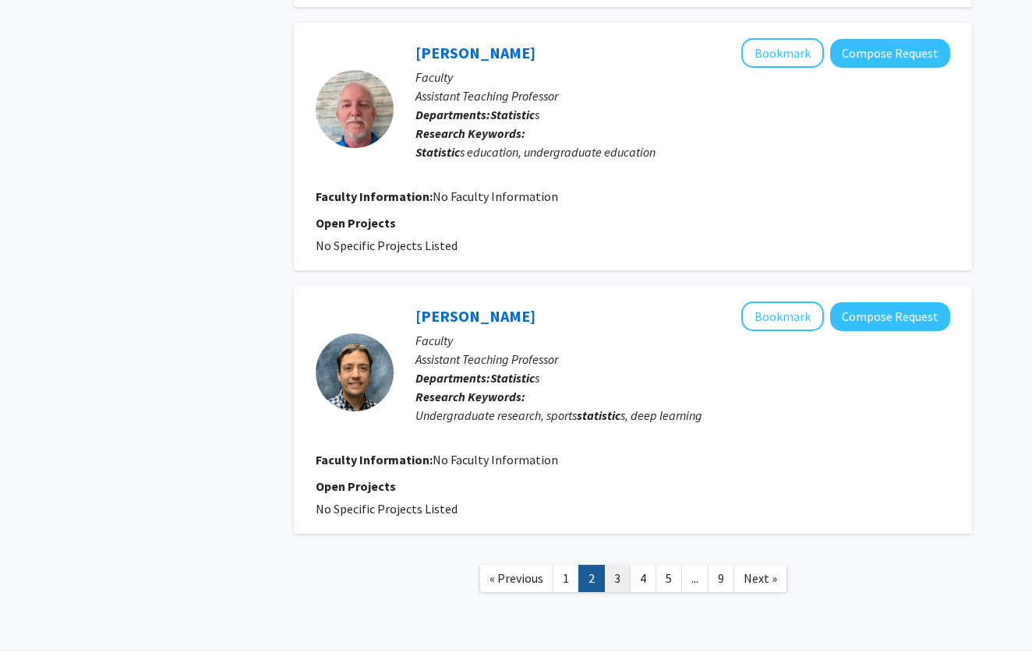
click at [619, 565] on link "3" at bounding box center [617, 578] width 26 height 27
